Goal: Transaction & Acquisition: Purchase product/service

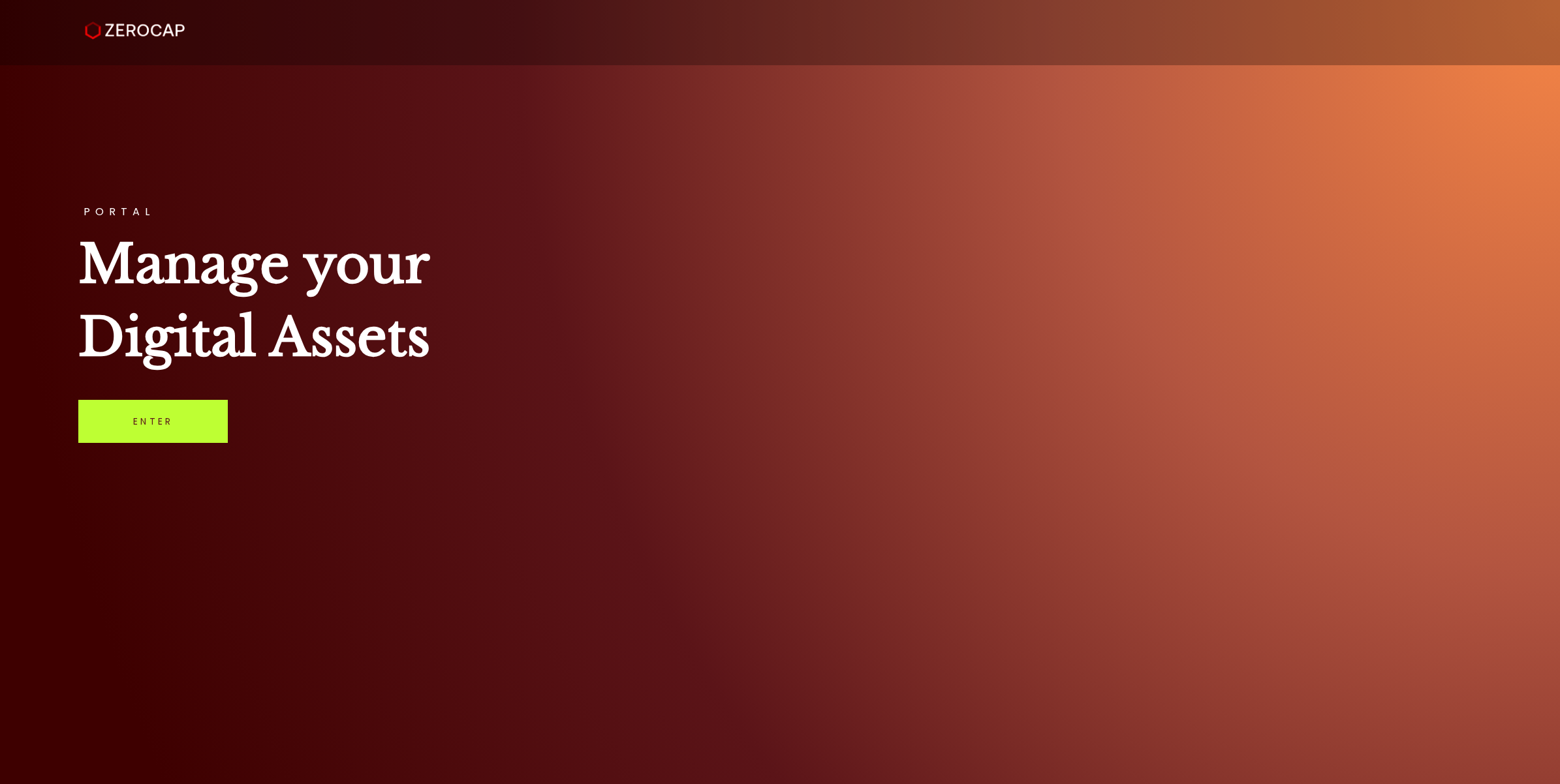
drag, startPoint x: 168, startPoint y: 424, endPoint x: 155, endPoint y: 422, distance: 13.2
click at [168, 424] on link "Enter" at bounding box center [152, 421] width 150 height 43
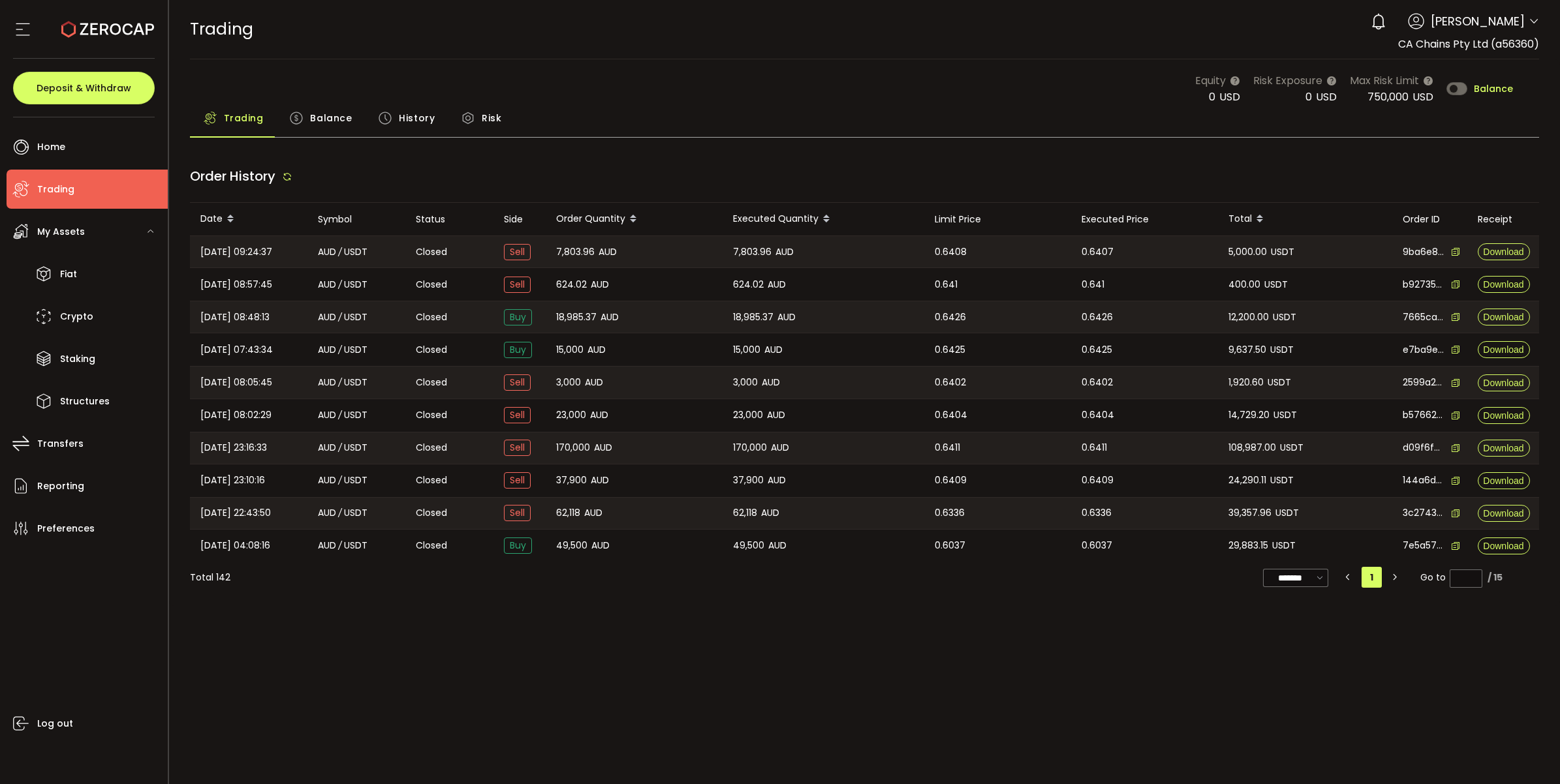
type input "***"
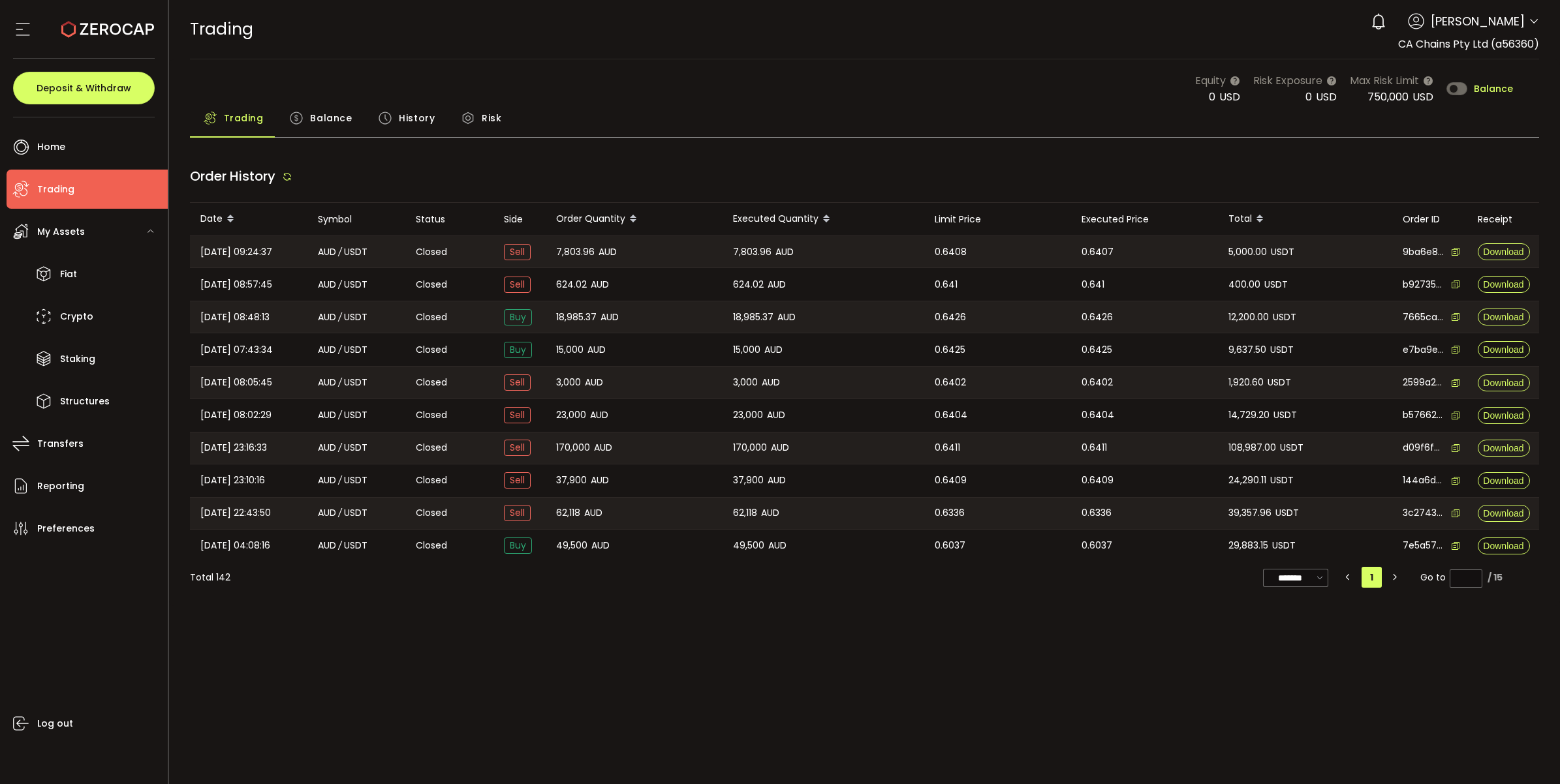
type input "***"
